Goal: Complete application form

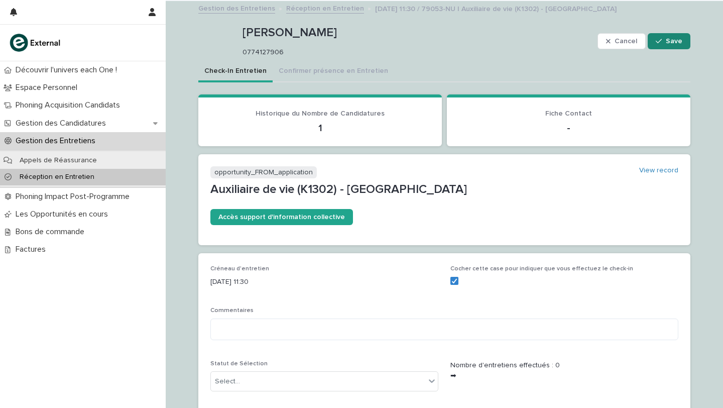
click at [669, 40] on span "Save" at bounding box center [674, 41] width 17 height 7
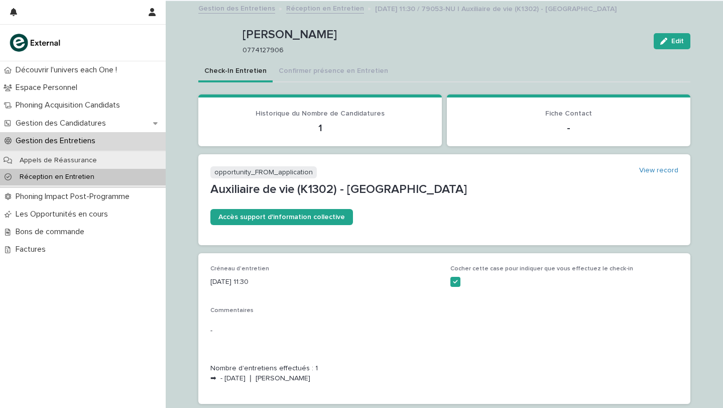
click at [70, 178] on p "Réception en Entretien" at bounding box center [57, 177] width 91 height 9
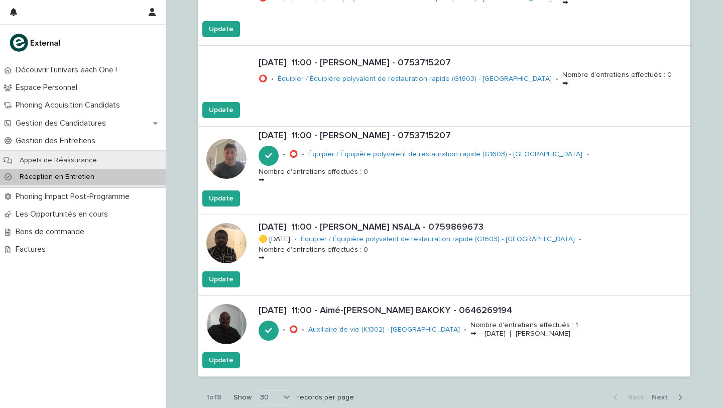
scroll to position [2226, 0]
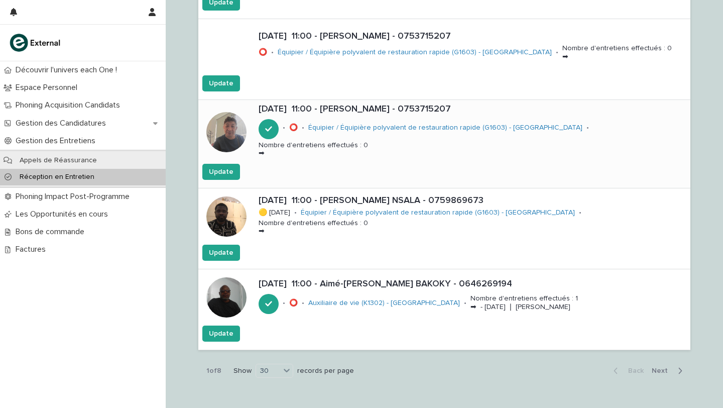
click at [341, 115] on p "[DATE] 11:00 - [PERSON_NAME] - 0753715207" at bounding box center [473, 109] width 428 height 11
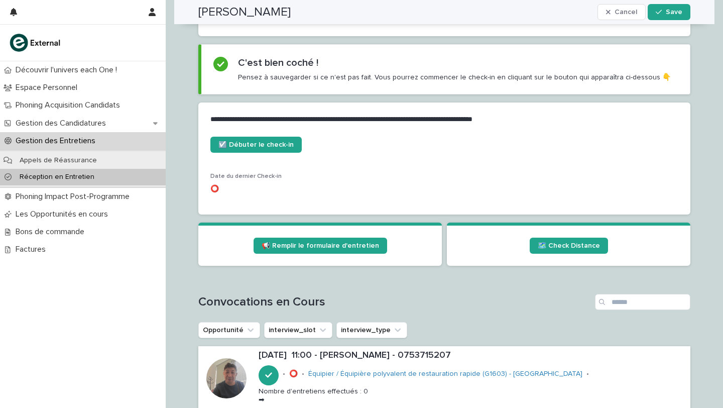
scroll to position [368, 0]
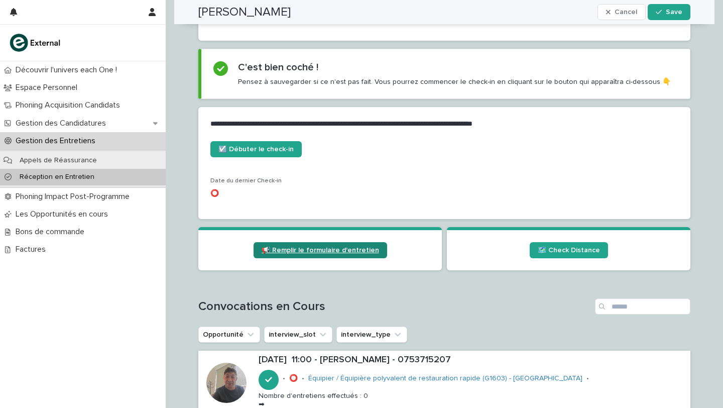
click at [299, 251] on span "📢 Remplir le formulaire d'entretien" at bounding box center [321, 250] width 118 height 7
